Goal: Find specific page/section: Find specific page/section

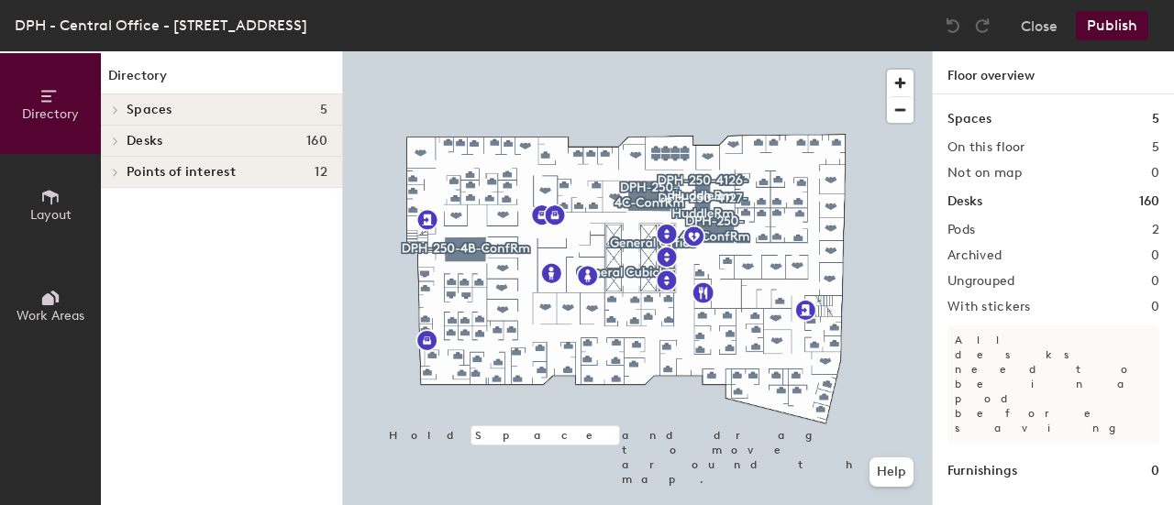
click at [81, 219] on button "Layout" at bounding box center [50, 204] width 101 height 101
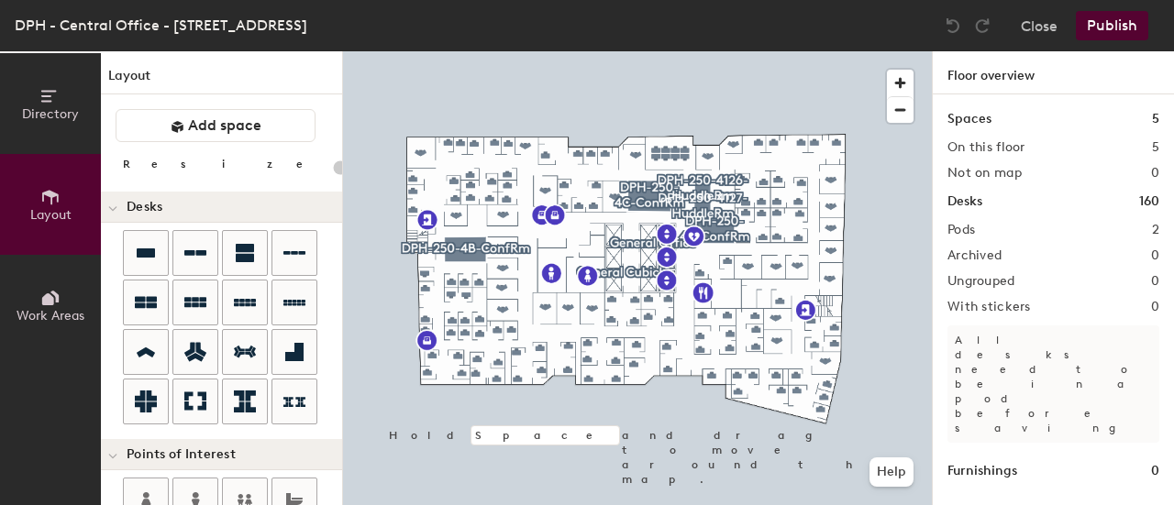
click at [61, 295] on button "Work Areas" at bounding box center [50, 305] width 101 height 101
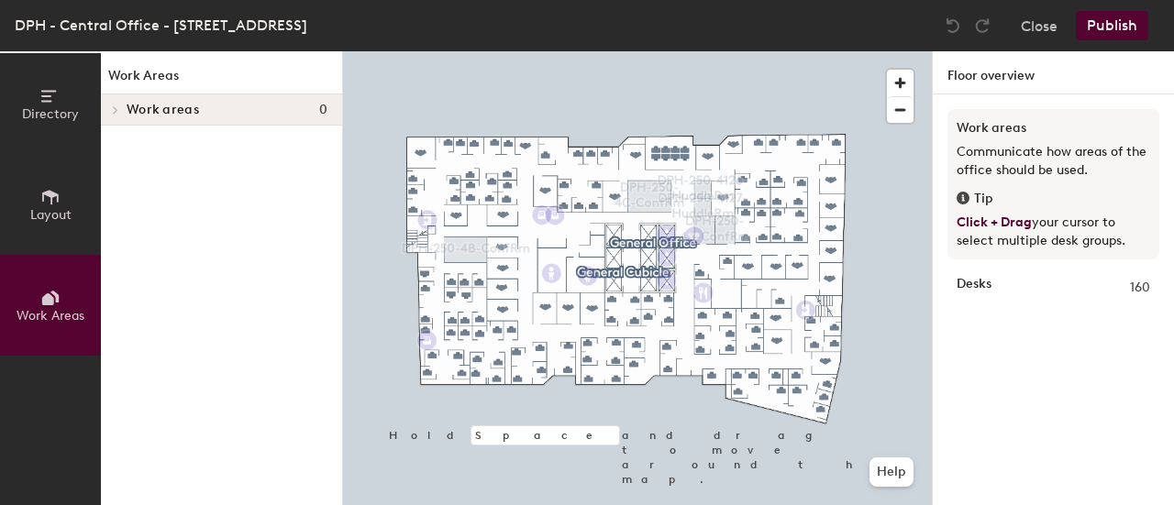
click at [44, 104] on icon at bounding box center [50, 96] width 20 height 20
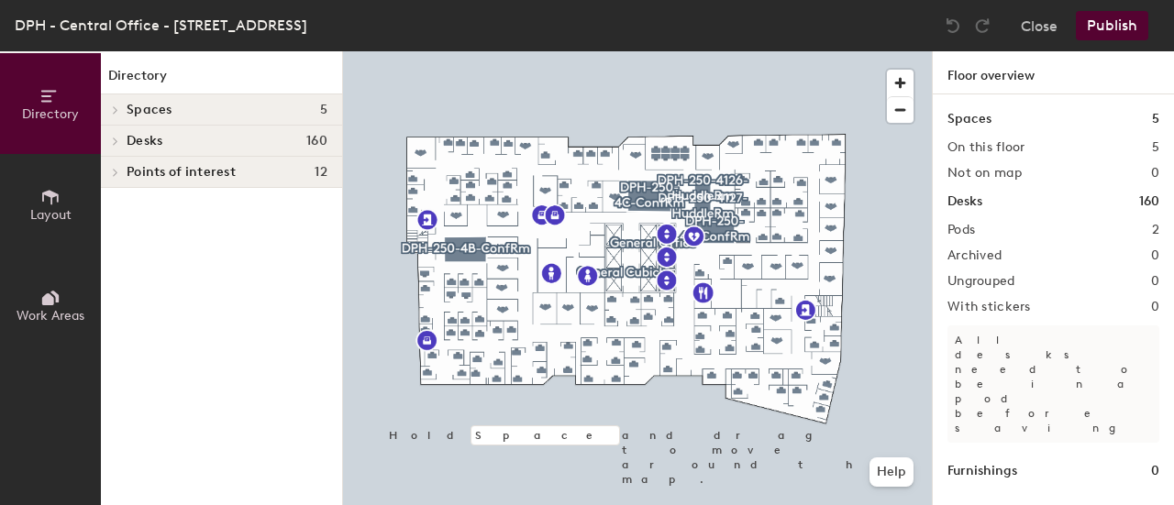
click at [44, 104] on icon at bounding box center [50, 96] width 20 height 20
click at [46, 179] on button "Layout" at bounding box center [50, 204] width 101 height 101
